Goal: Use online tool/utility: Utilize a website feature to perform a specific function

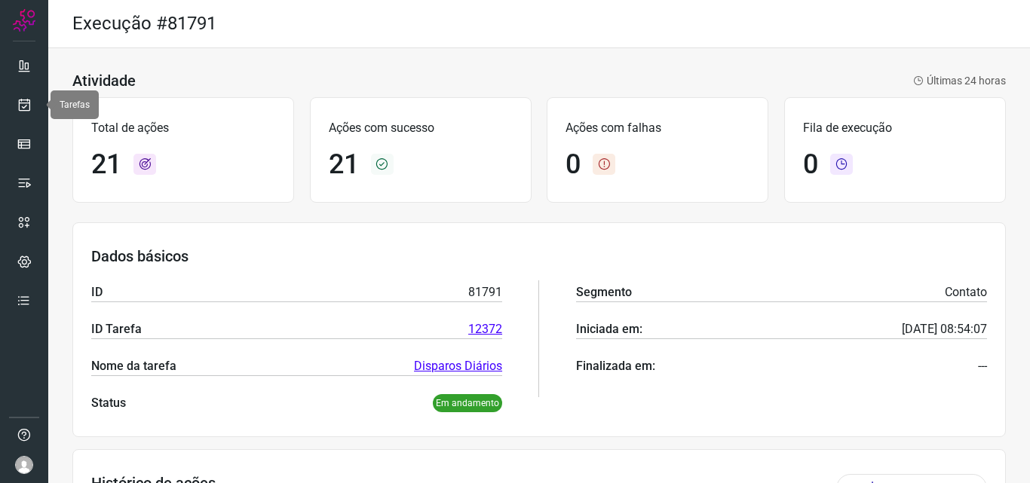
click at [27, 106] on icon at bounding box center [25, 104] width 16 height 15
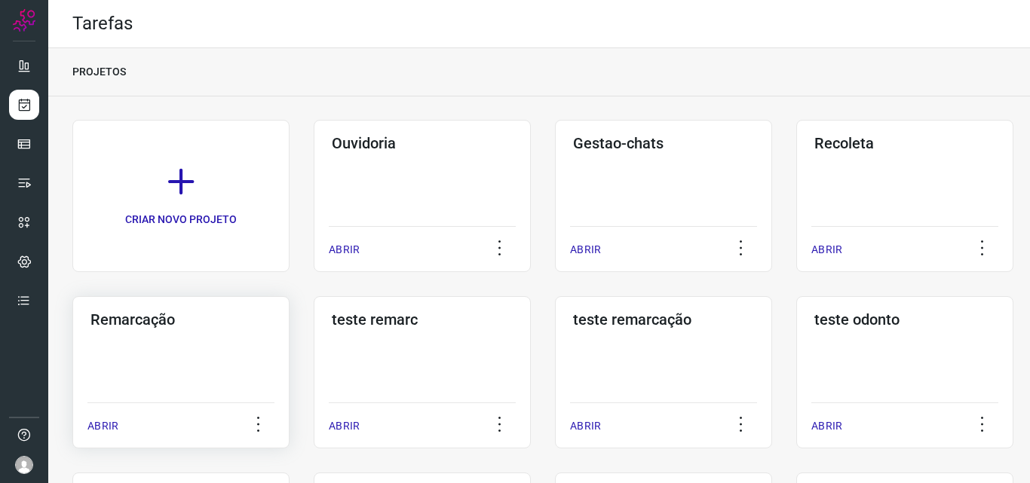
click at [314, 360] on div "Remarcação ABRIR" at bounding box center [422, 372] width 217 height 152
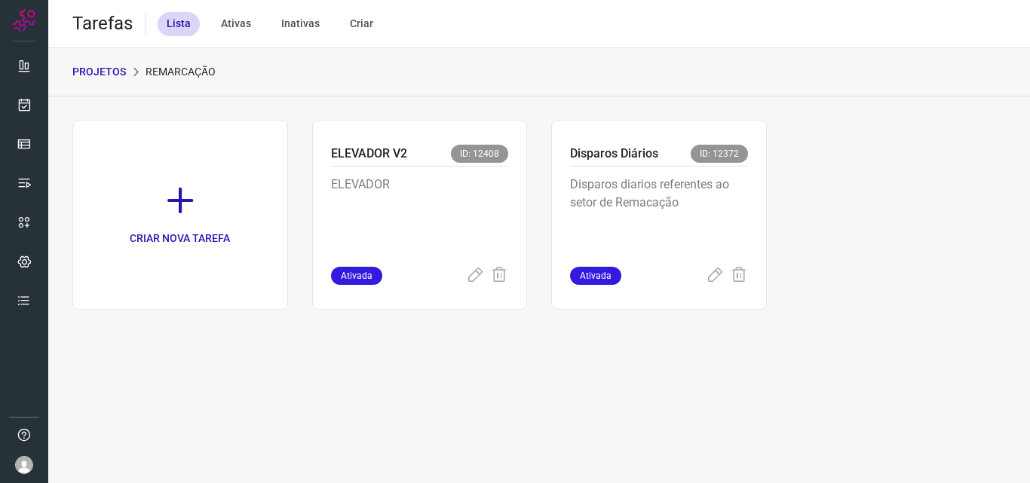
click at [676, 228] on p "Disparos diarios referentes ao setor de Remacação" at bounding box center [659, 213] width 178 height 75
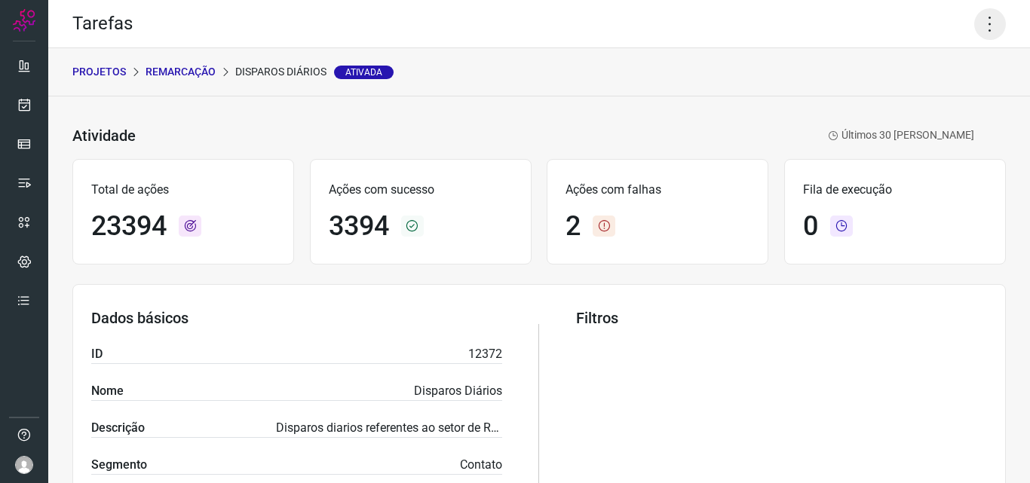
click at [982, 26] on icon at bounding box center [990, 24] width 32 height 32
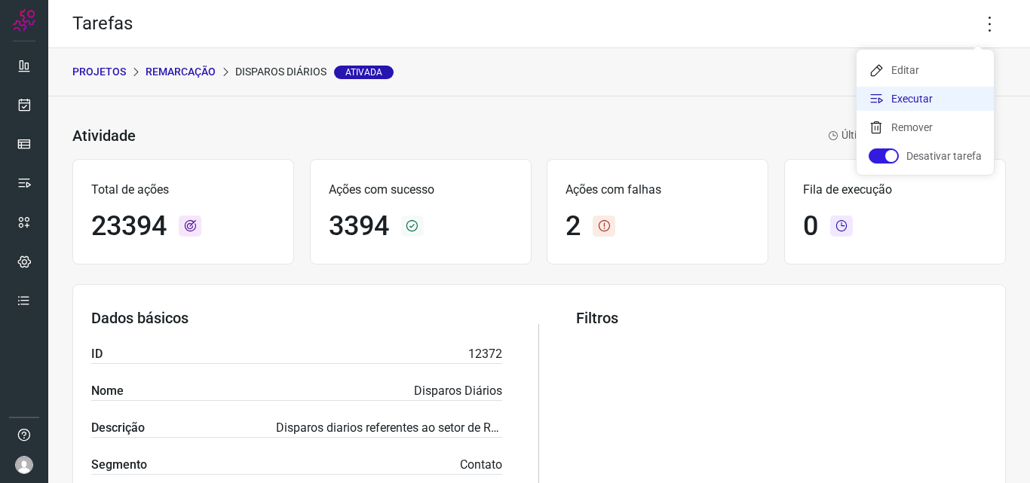
click at [937, 91] on li "Executar" at bounding box center [924, 99] width 137 height 24
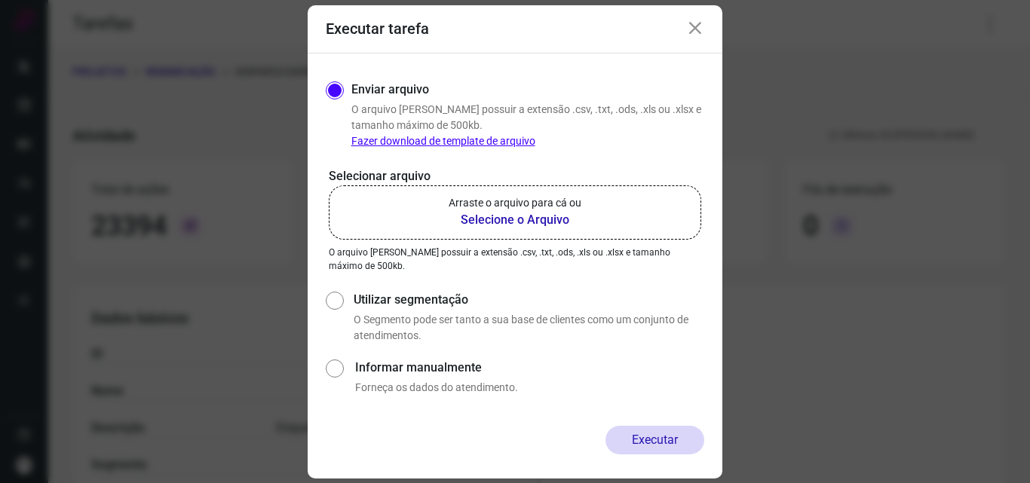
click at [547, 194] on label "Arraste o arquivo para cá ou Selecione o Arquivo" at bounding box center [515, 212] width 372 height 54
click at [0, 0] on input "Arraste o arquivo para cá ou Selecione o Arquivo" at bounding box center [0, 0] width 0 height 0
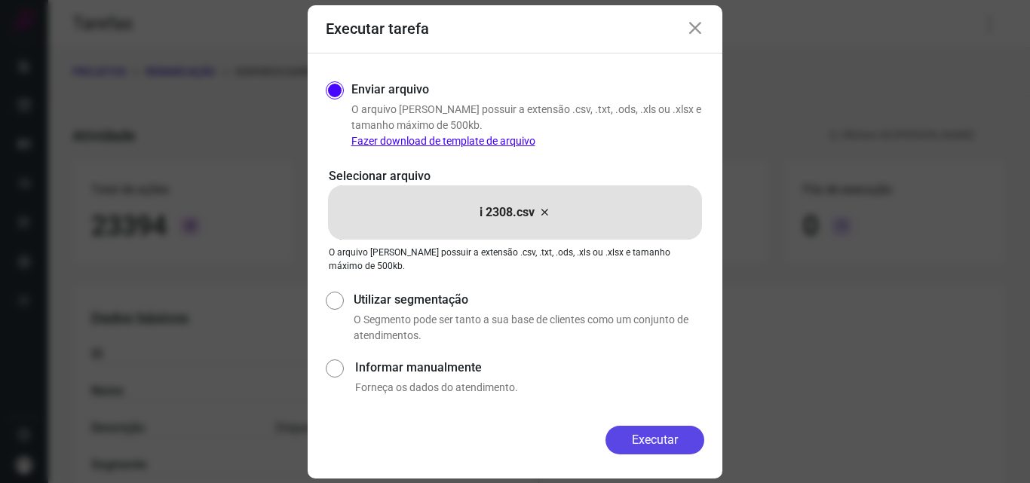
click at [659, 444] on button "Executar" at bounding box center [654, 440] width 99 height 29
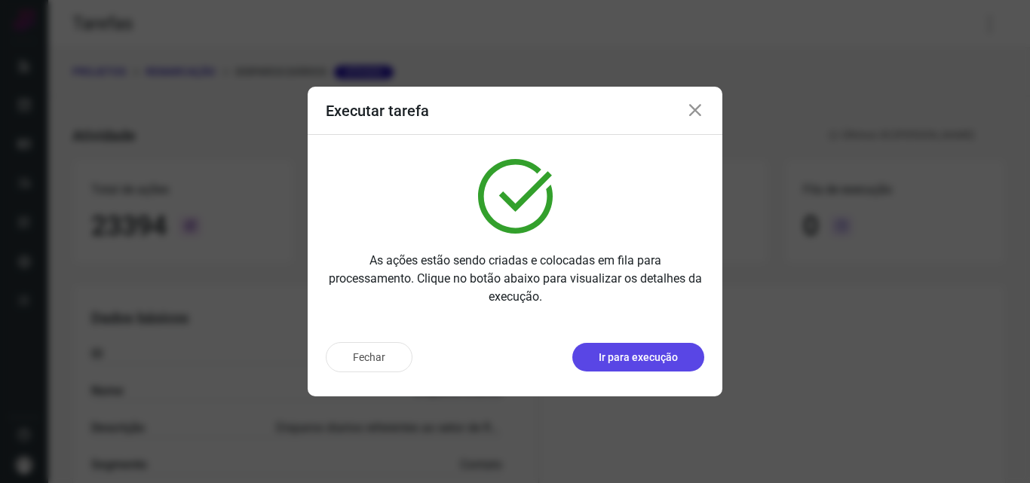
click at [665, 360] on p "Ir para execução" at bounding box center [638, 358] width 79 height 16
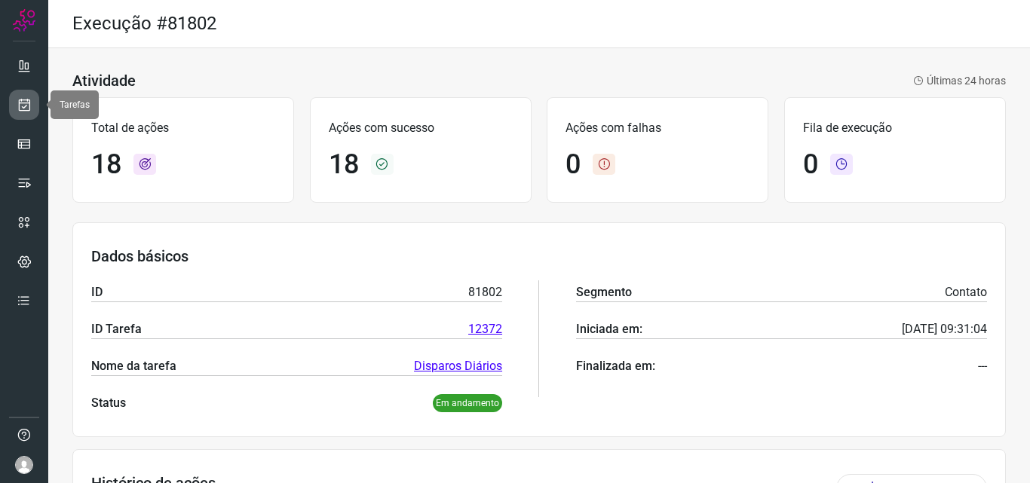
click at [19, 109] on icon at bounding box center [25, 104] width 16 height 15
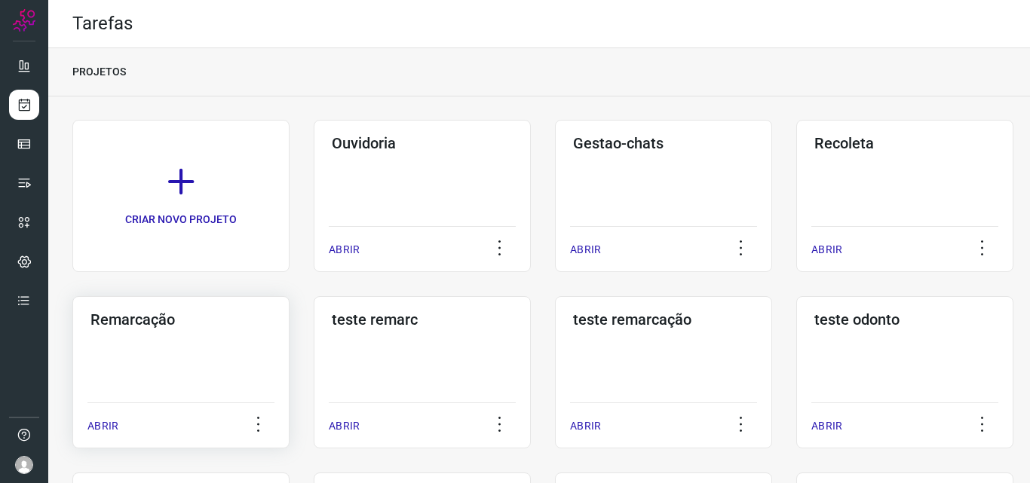
click at [314, 337] on div "Remarcação ABRIR" at bounding box center [422, 372] width 217 height 152
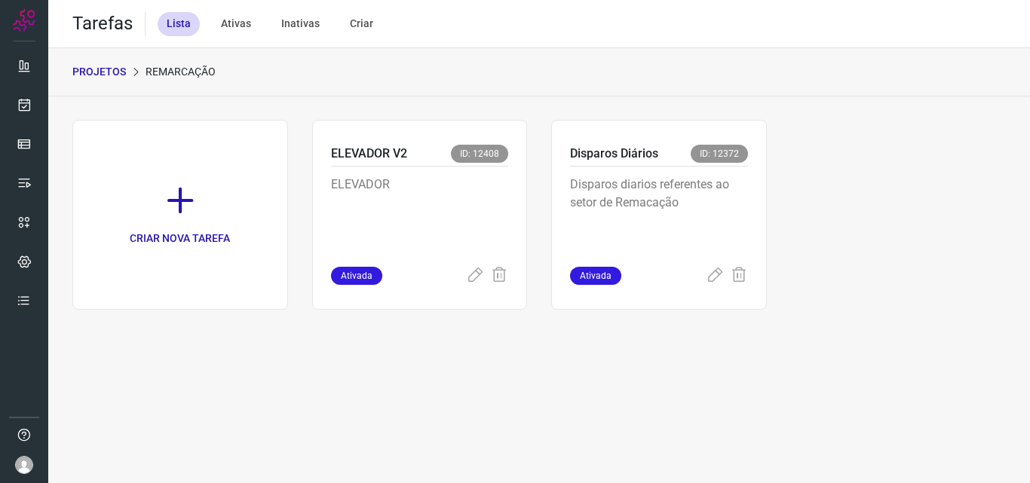
click at [710, 202] on p "Disparos diarios referentes ao setor de Remacação" at bounding box center [659, 213] width 178 height 75
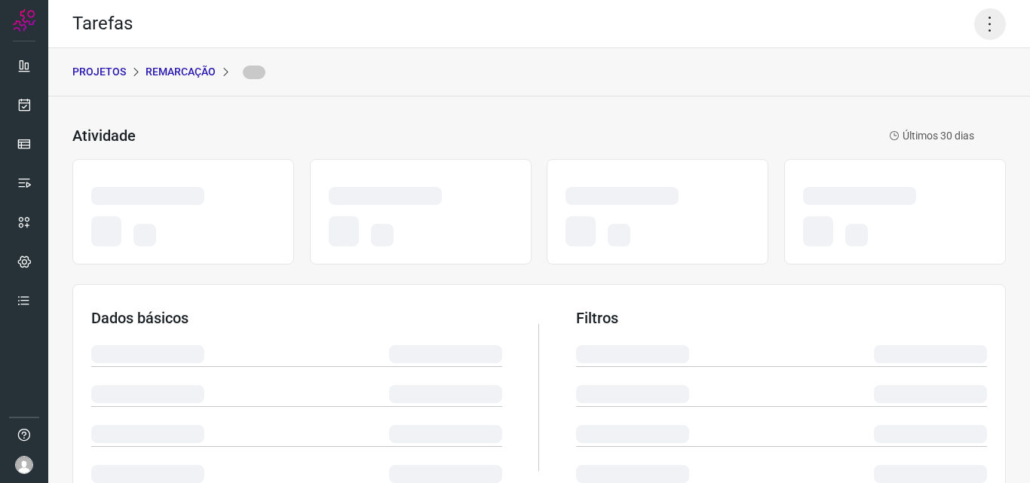
click at [983, 29] on icon at bounding box center [990, 24] width 32 height 32
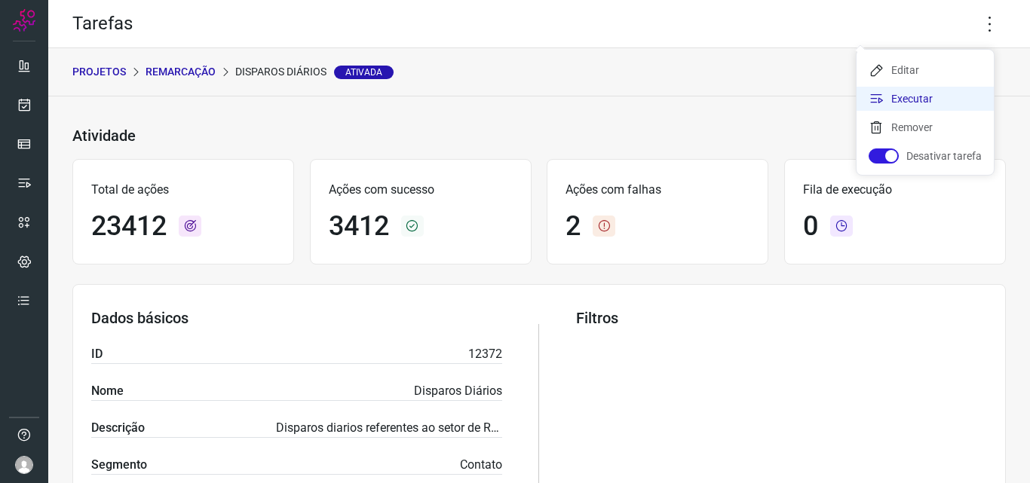
click at [914, 103] on li "Executar" at bounding box center [924, 99] width 137 height 24
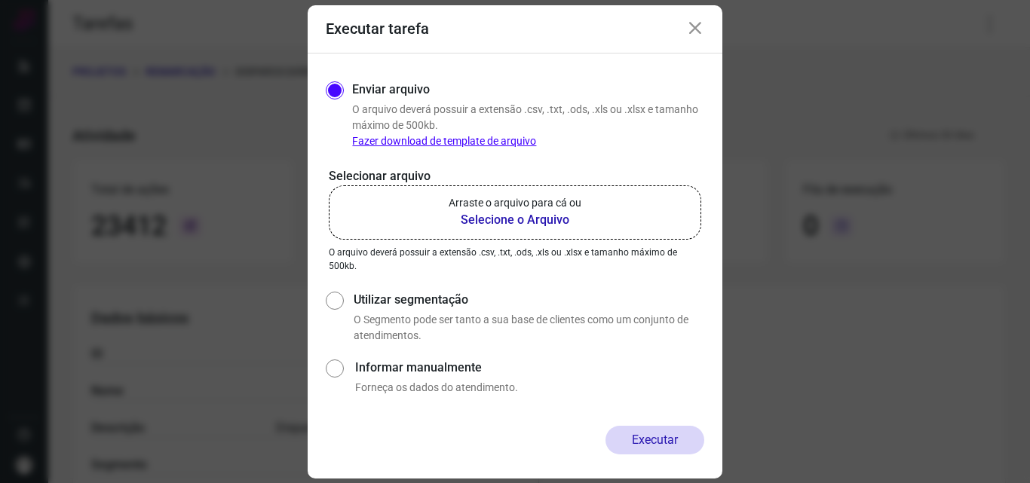
click at [607, 212] on label "Arraste o arquivo para cá ou Selecione o Arquivo" at bounding box center [515, 212] width 372 height 54
click at [0, 0] on input "Arraste o arquivo para cá ou Selecione o Arquivo" at bounding box center [0, 0] width 0 height 0
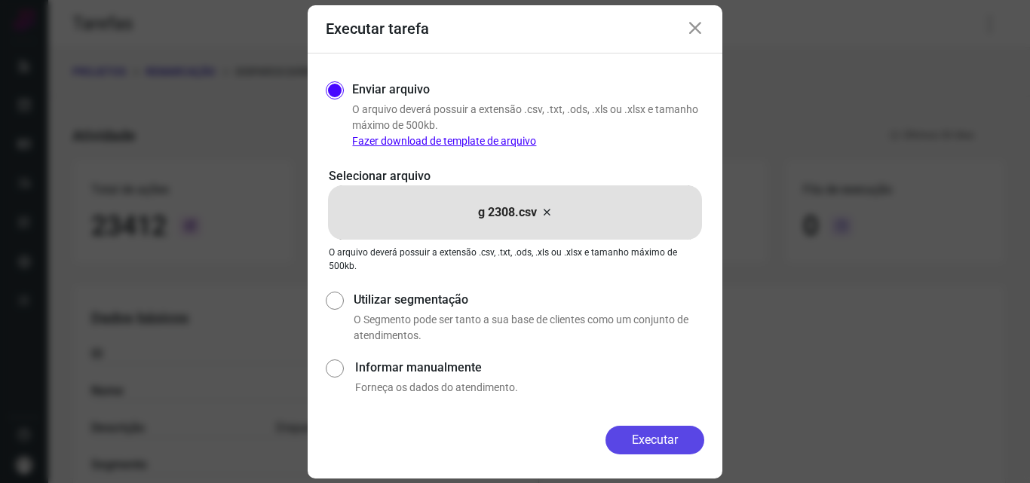
click at [652, 433] on button "Executar" at bounding box center [654, 440] width 99 height 29
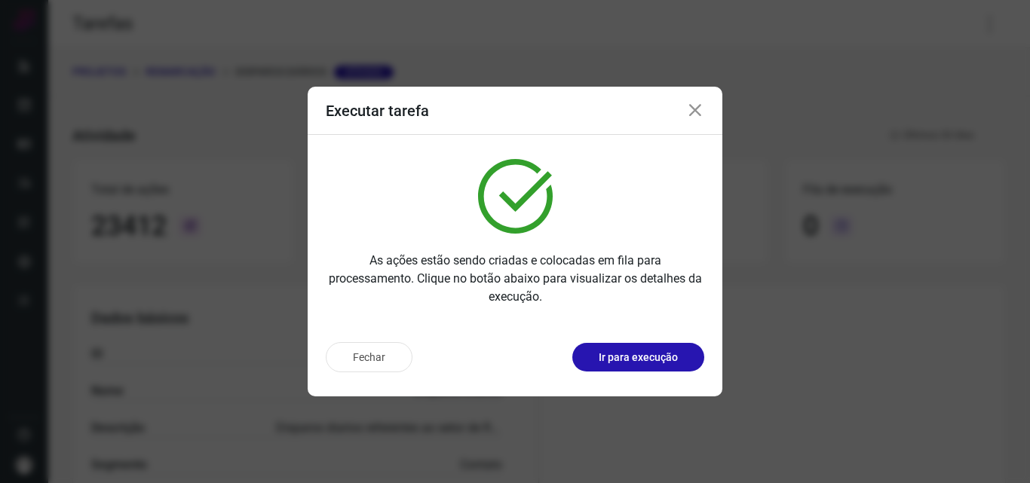
click at [661, 362] on p "Ir para execução" at bounding box center [638, 358] width 79 height 16
